Goal: Task Accomplishment & Management: Manage account settings

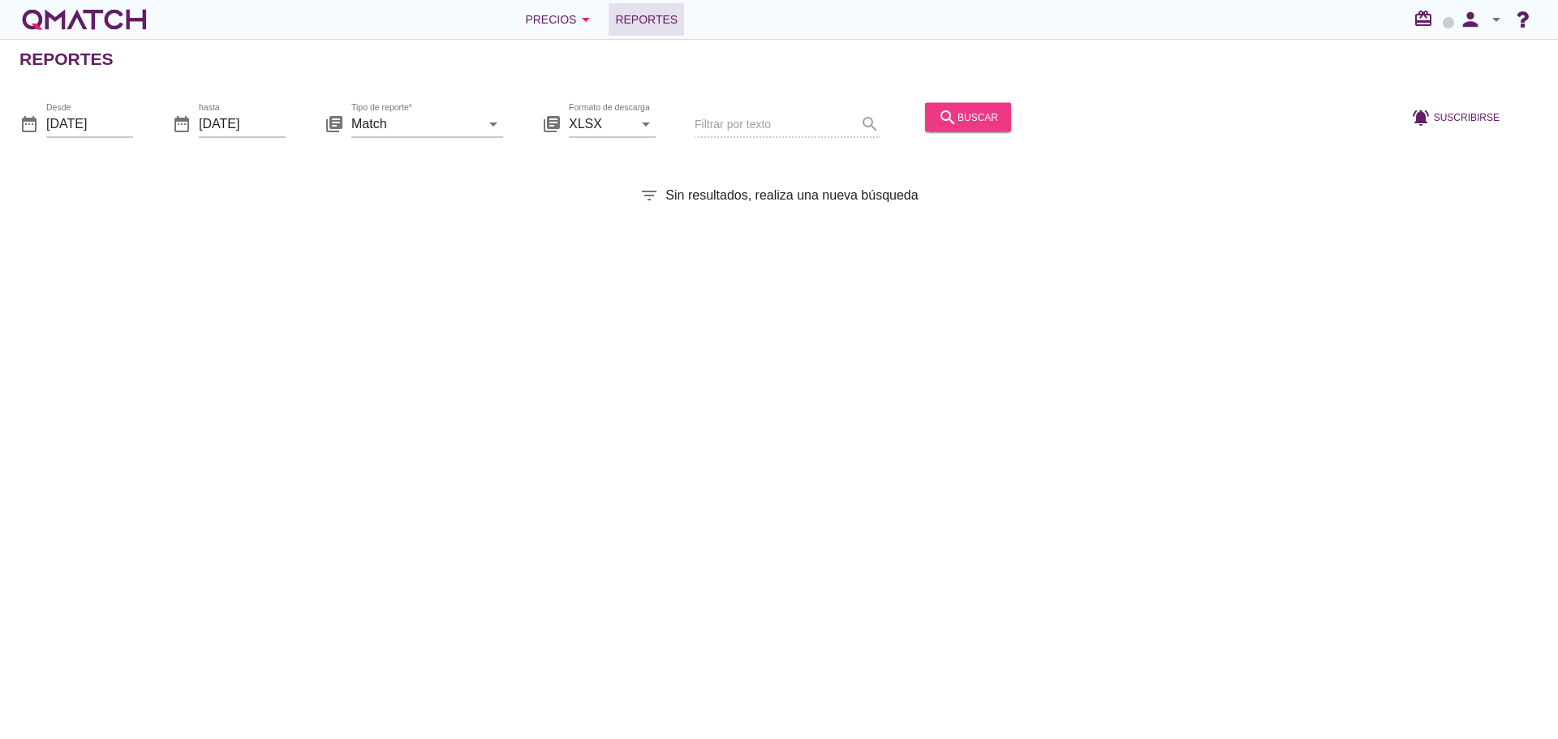
click at [967, 128] on button "search buscar" at bounding box center [968, 116] width 86 height 29
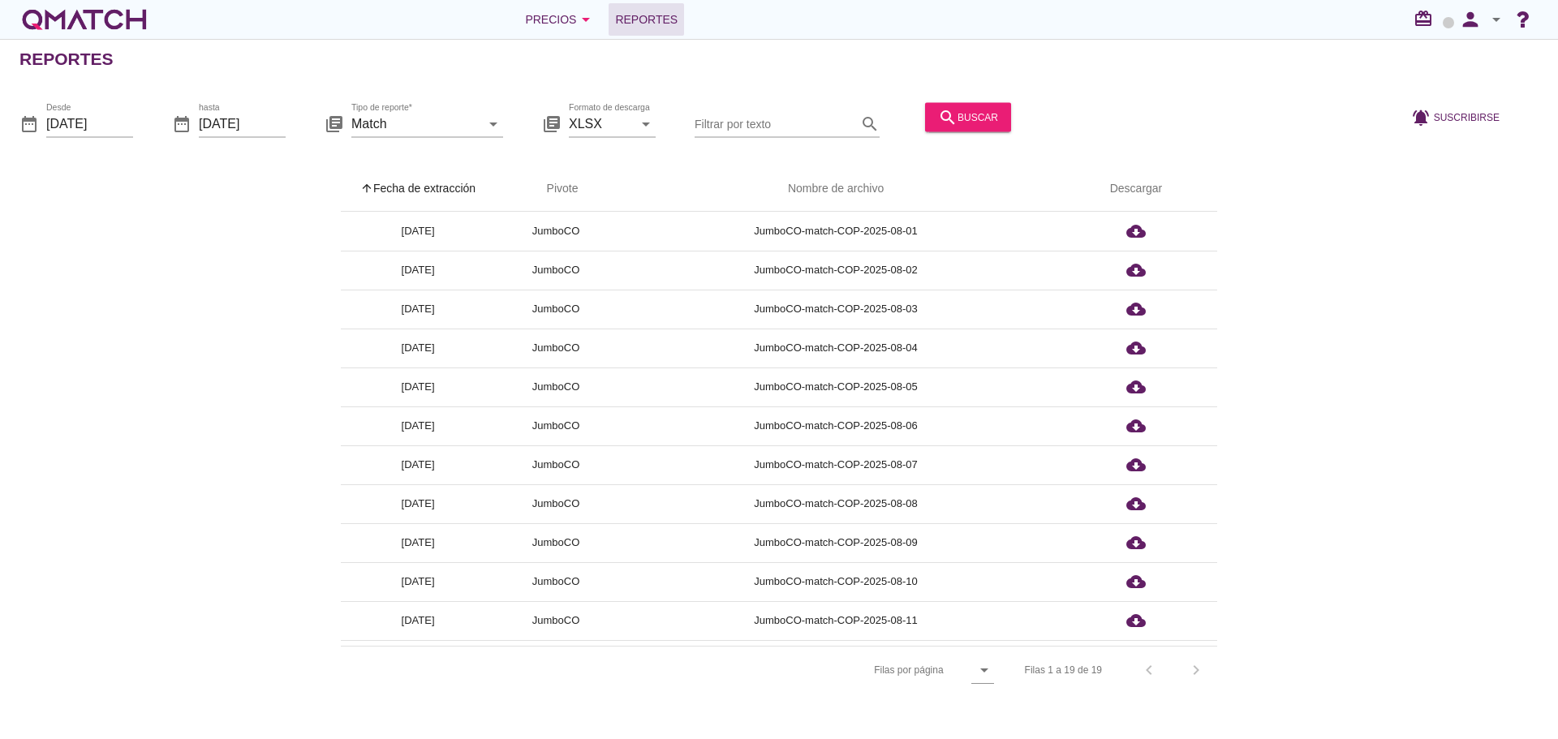
click at [401, 195] on th "arrow_upward Fecha de extracción" at bounding box center [418, 188] width 154 height 45
click at [544, 19] on div "Precios arrow_drop_down" at bounding box center [560, 19] width 71 height 19
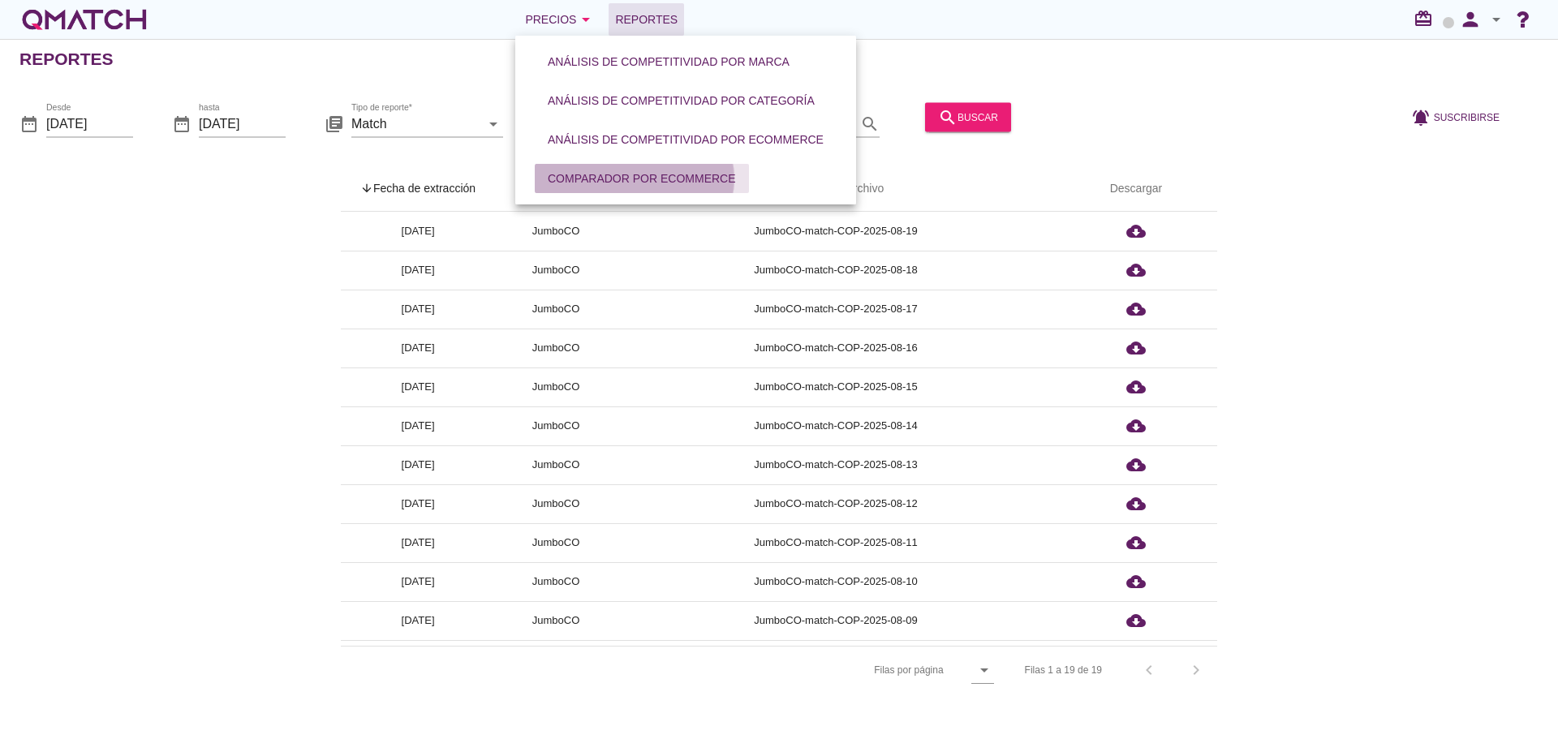
click at [617, 183] on div "Comparador por eCommerce" at bounding box center [642, 178] width 188 height 17
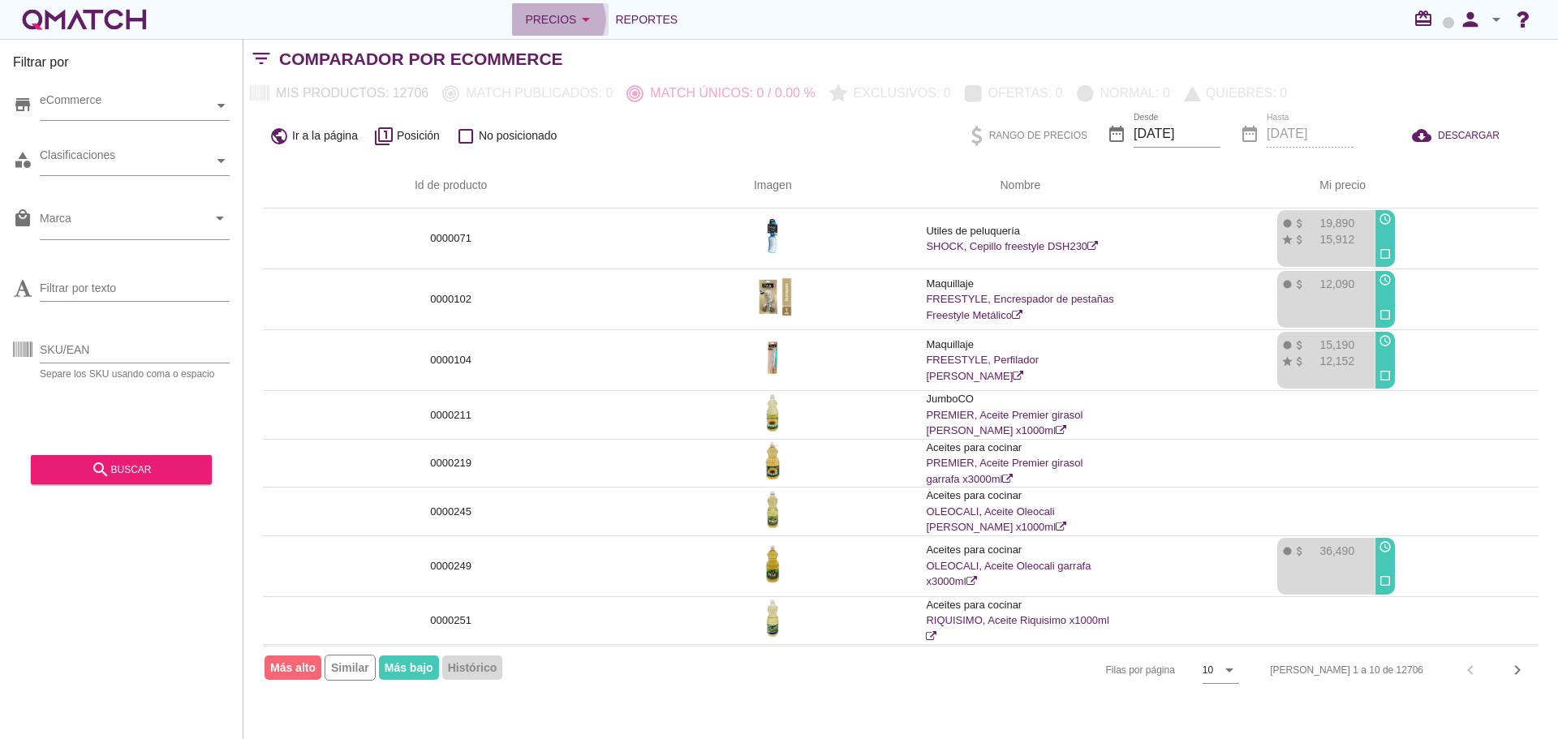
click at [561, 23] on div "Precios arrow_drop_down" at bounding box center [560, 19] width 71 height 19
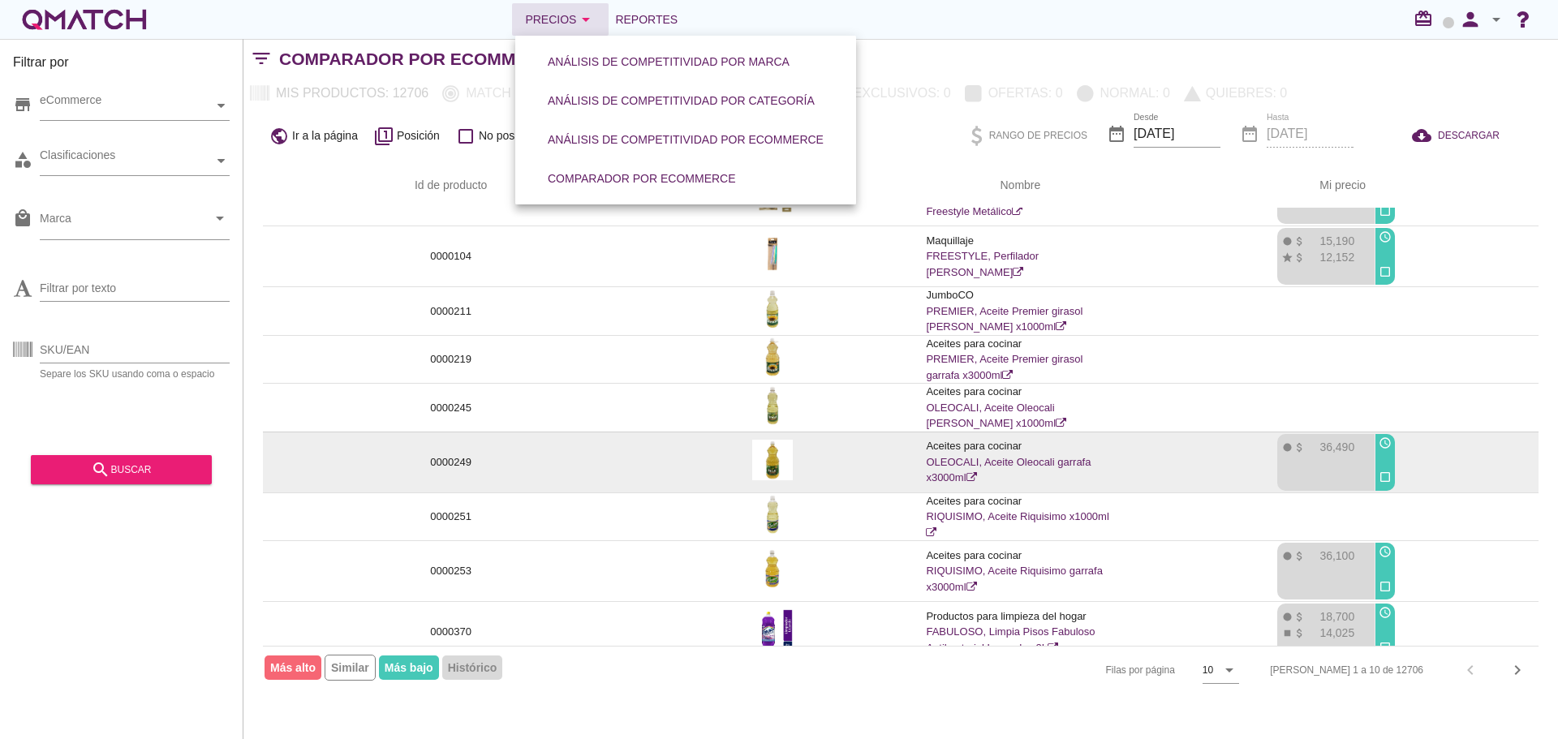
scroll to position [120, 0]
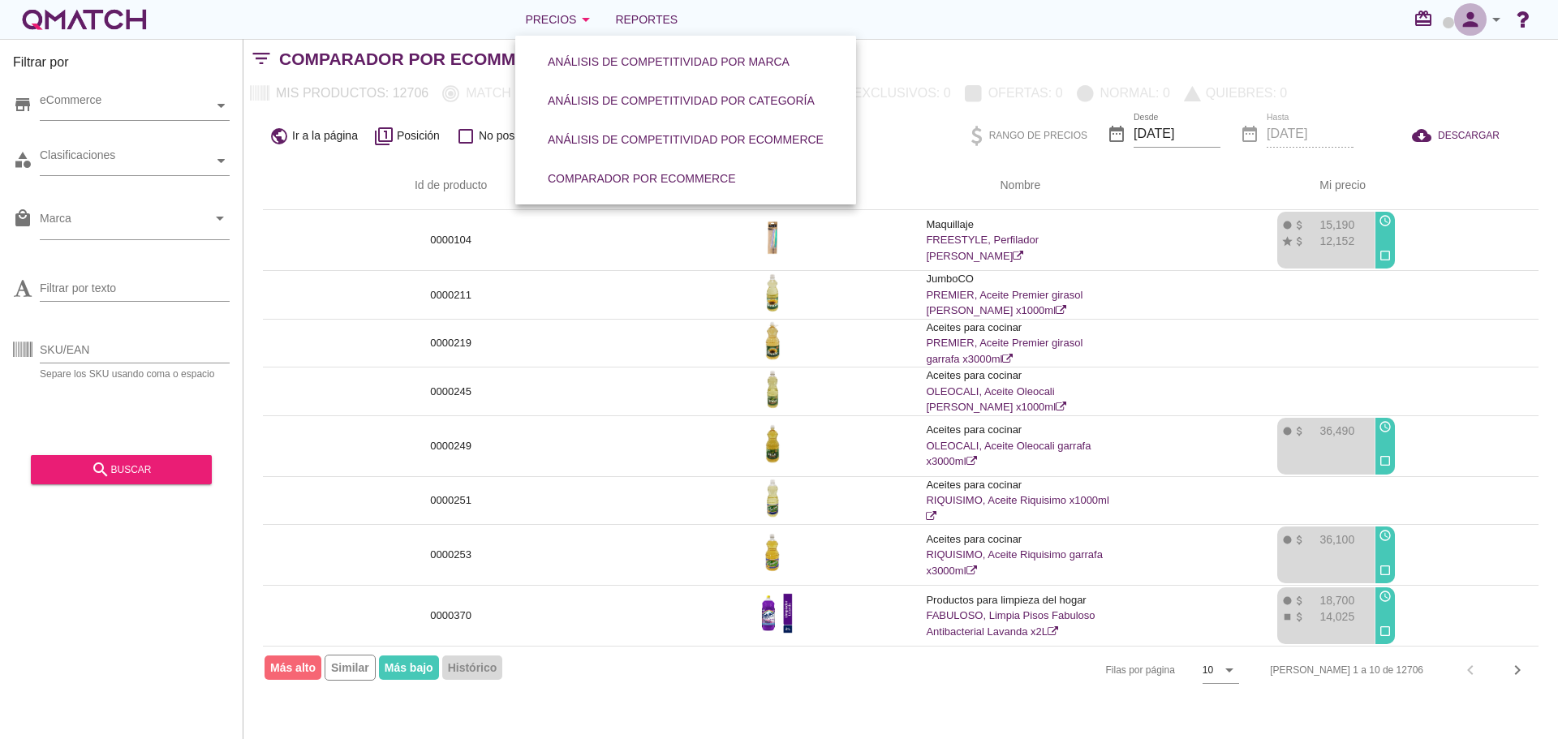
click at [1460, 15] on icon "person" at bounding box center [1470, 19] width 32 height 23
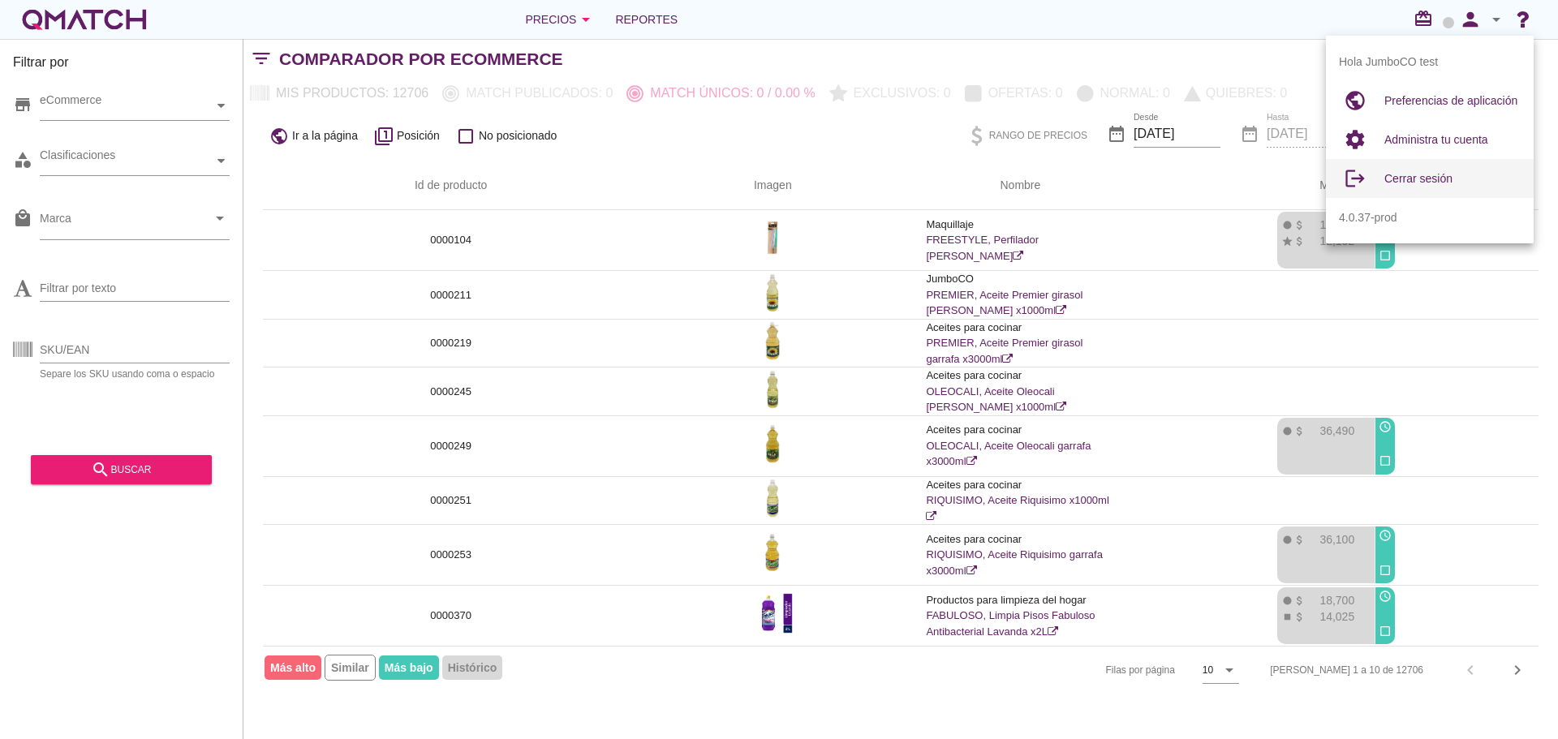
click at [1441, 182] on span "Cerrar sesión" at bounding box center [1418, 178] width 68 height 13
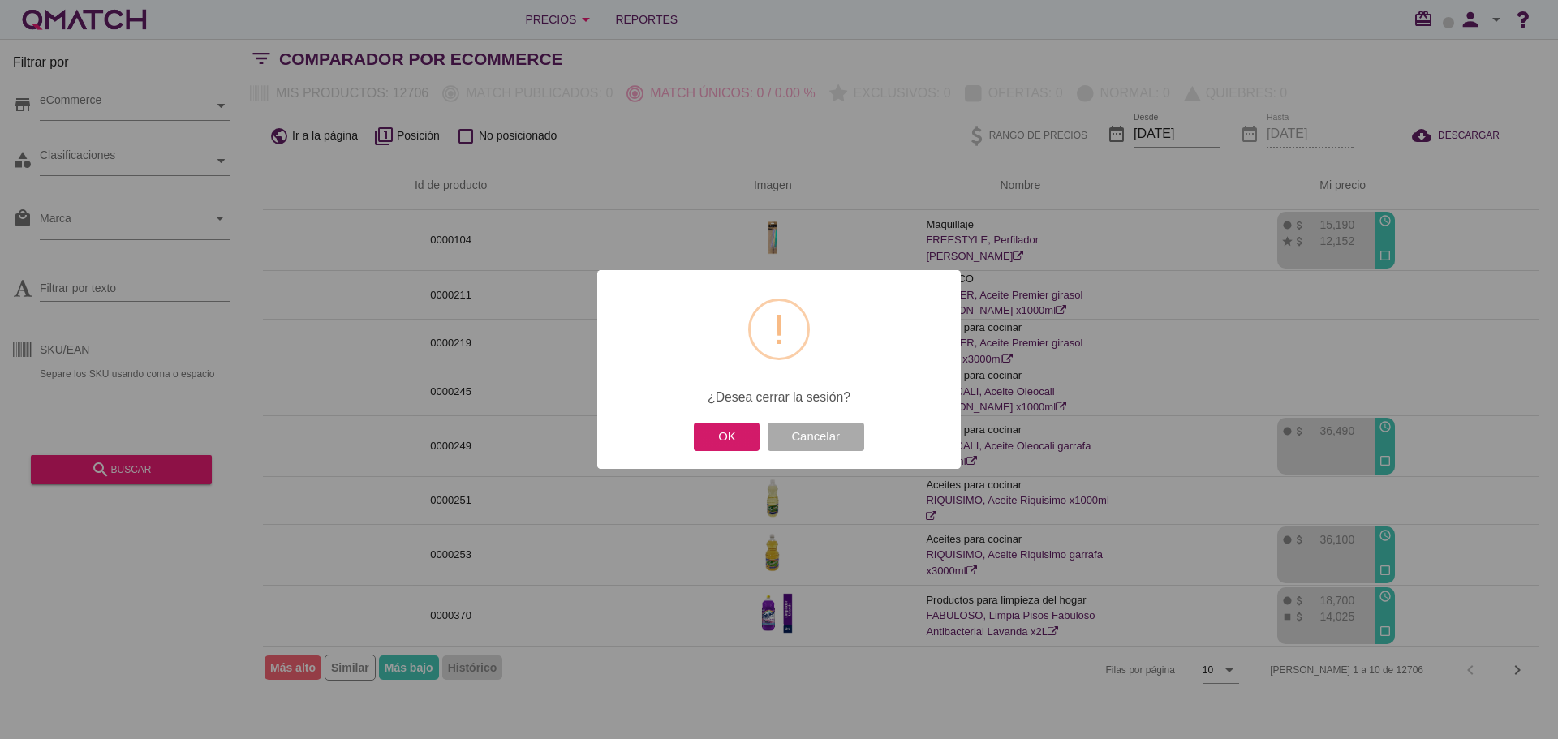
click at [748, 438] on button "OK" at bounding box center [727, 437] width 66 height 28
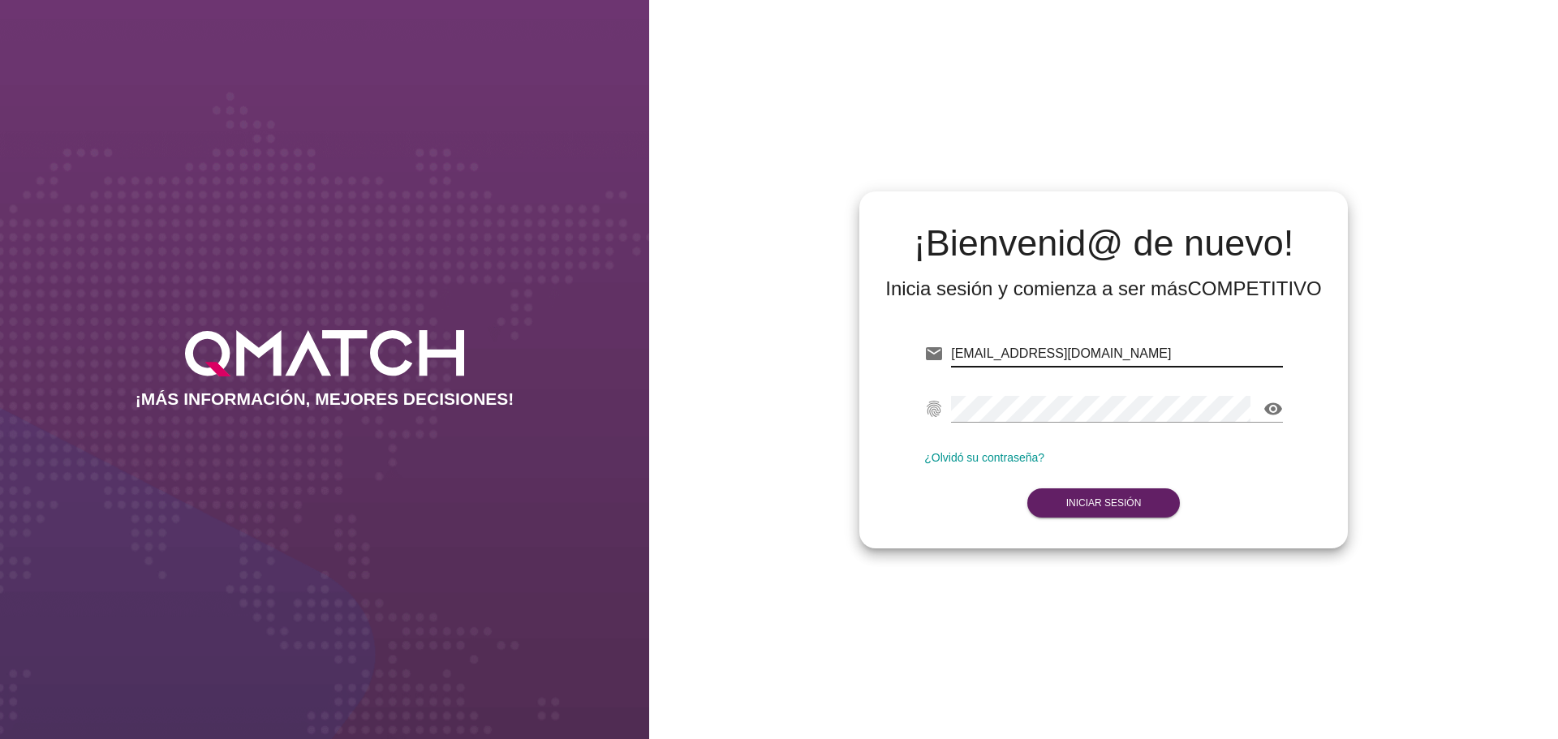
click at [1143, 351] on input "[EMAIL_ADDRESS][DOMAIN_NAME]" at bounding box center [1117, 354] width 332 height 26
type input "[EMAIL_ADDRESS][DOMAIN_NAME]"
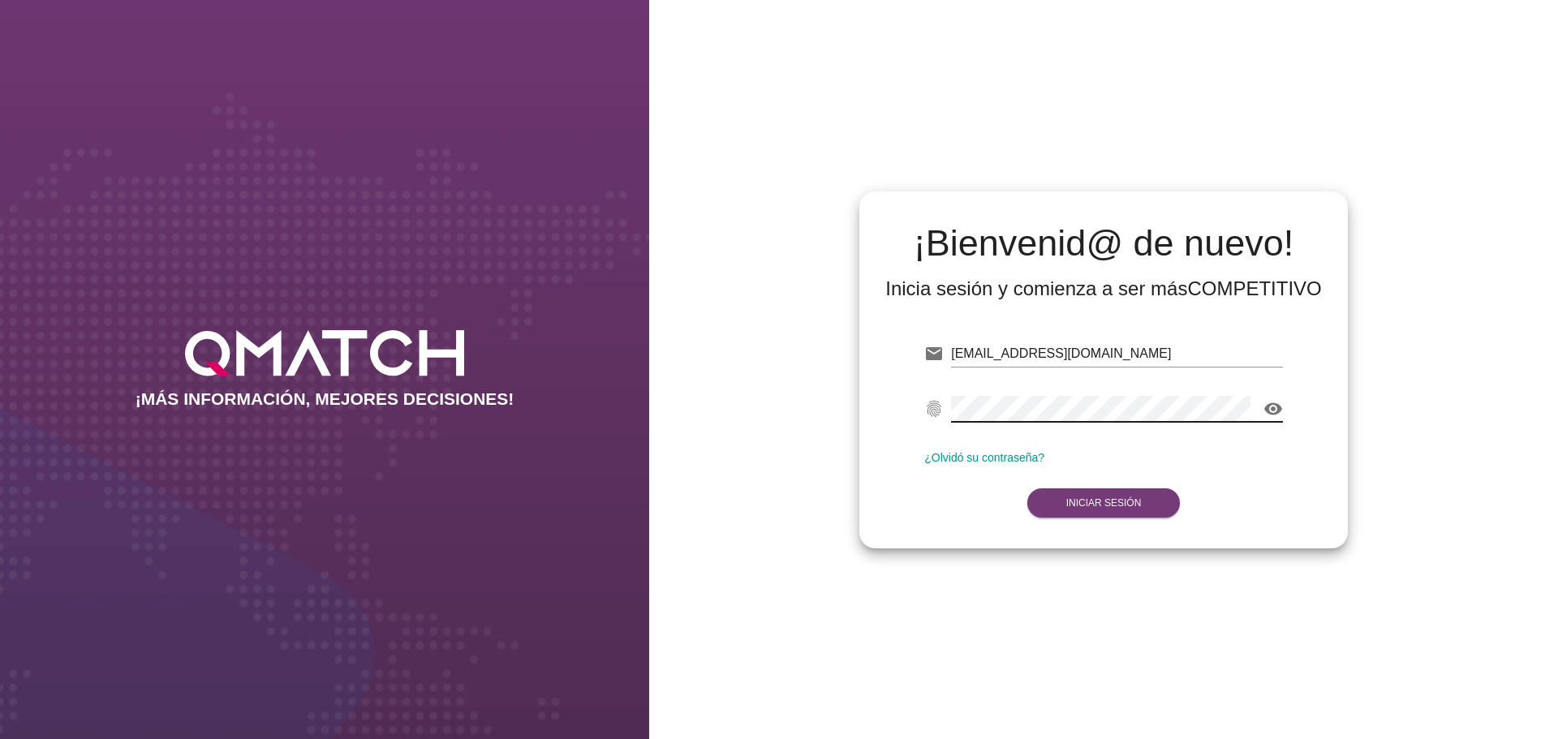
click at [1142, 503] on button "Iniciar Sesión" at bounding box center [1103, 502] width 153 height 29
